Goal: Find specific page/section: Find specific page/section

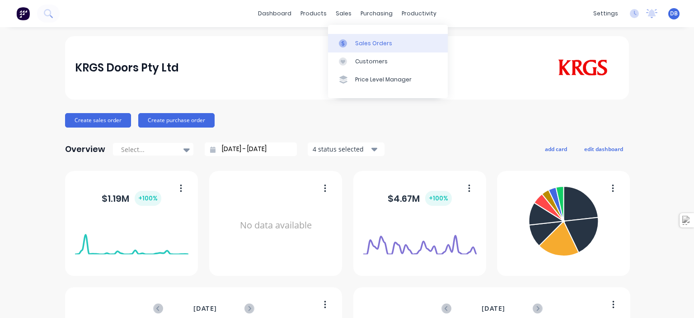
click at [367, 43] on div "Sales Orders" at bounding box center [373, 43] width 37 height 8
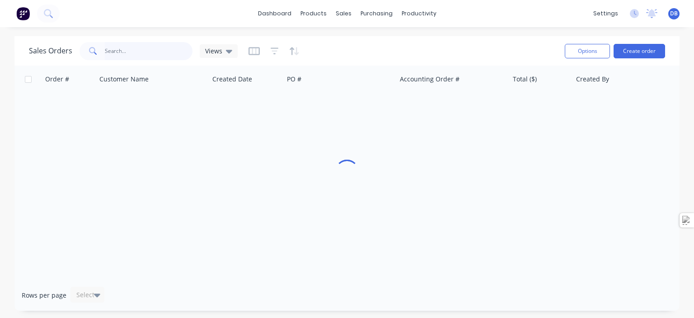
click at [154, 45] on input "text" at bounding box center [149, 51] width 88 height 18
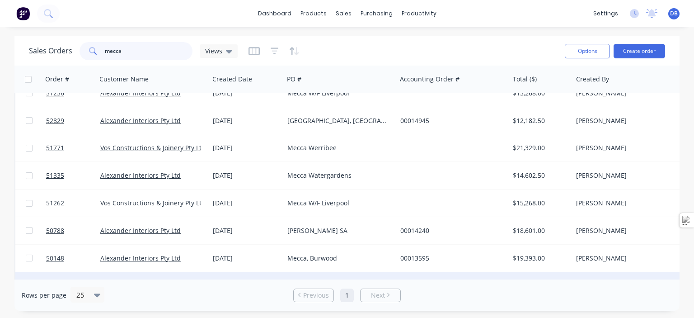
scroll to position [367, 0]
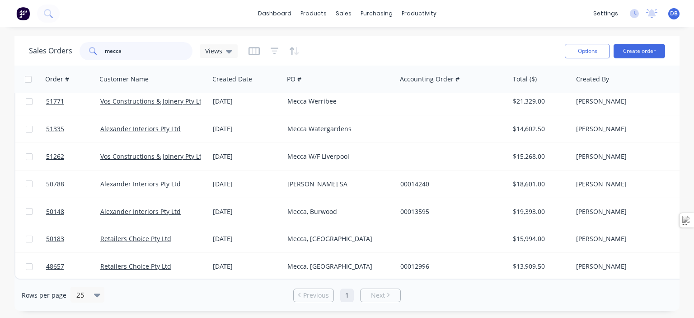
drag, startPoint x: 117, startPoint y: 50, endPoint x: 93, endPoint y: 50, distance: 24.4
click at [93, 50] on div "mecca" at bounding box center [136, 51] width 113 height 18
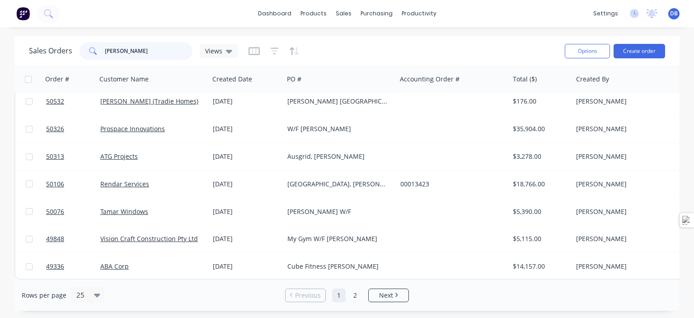
scroll to position [504, 0]
type input "[PERSON_NAME]"
click at [394, 300] on li "Next" at bounding box center [388, 295] width 41 height 14
click at [392, 294] on span "Next" at bounding box center [386, 295] width 14 height 9
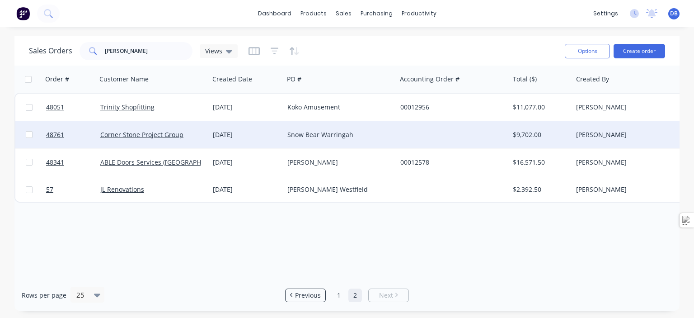
scroll to position [0, 0]
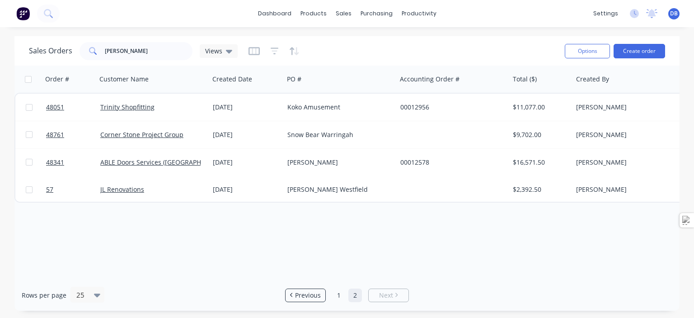
click at [25, 9] on img at bounding box center [23, 14] width 14 height 14
